Goal: Navigation & Orientation: Find specific page/section

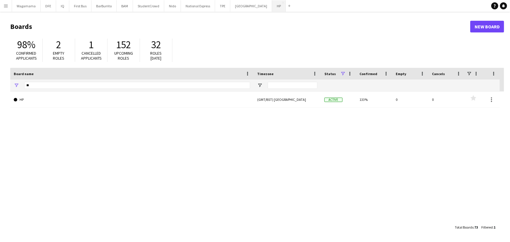
click at [272, 7] on button "HP Close" at bounding box center [279, 5] width 14 height 11
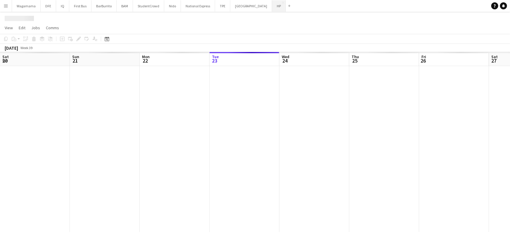
scroll to position [0, 140]
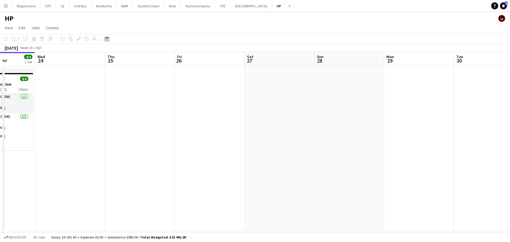
drag, startPoint x: 233, startPoint y: 94, endPoint x: 0, endPoint y: 113, distance: 233.5
click at [0, 113] on app-calendar-viewport "Sat 20 Sun 21 Mon 22 1/1 1 Job Tue 23 4/4 1 Job Wed 24 Thu 25 Fri 26 Sat 27 Sun…" at bounding box center [255, 142] width 510 height 180
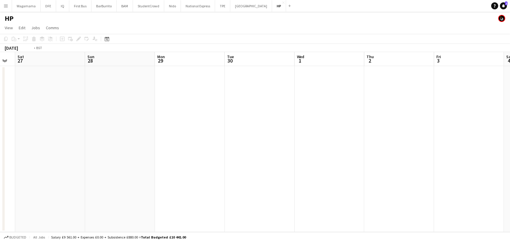
drag, startPoint x: 331, startPoint y: 96, endPoint x: 51, endPoint y: 106, distance: 280.2
click at [51, 106] on app-calendar-viewport "Tue 23 4/4 1 Job Wed 24 Thu 25 Fri 26 Sat 27 Sun 28 Mon 29 Tue 30 Wed 1 Thu 2 F…" at bounding box center [255, 142] width 510 height 180
click at [73, 8] on button "First Bus Close" at bounding box center [80, 5] width 22 height 11
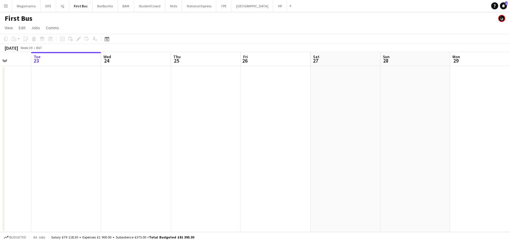
drag, startPoint x: 305, startPoint y: 135, endPoint x: 108, endPoint y: 144, distance: 197.5
click at [108, 144] on app-calendar-viewport "Sat 20 2/2 1 Job Sun 21 Mon 22 Tue 23 Wed 24 Thu 25 Fri 26 Sat 27 Sun 28 Mon 29…" at bounding box center [255, 142] width 510 height 180
drag, startPoint x: 117, startPoint y: 135, endPoint x: 96, endPoint y: 135, distance: 21.3
click at [96, 135] on app-calendar-viewport "Fri 26 Sat 27 Sun 28 Mon 29 Tue 30 Wed 1 Thu 2 Fri 3 Sat 4 Sun 5 Mon 6 Tue 7 We…" at bounding box center [255, 142] width 510 height 180
